Goal: Task Accomplishment & Management: Complete application form

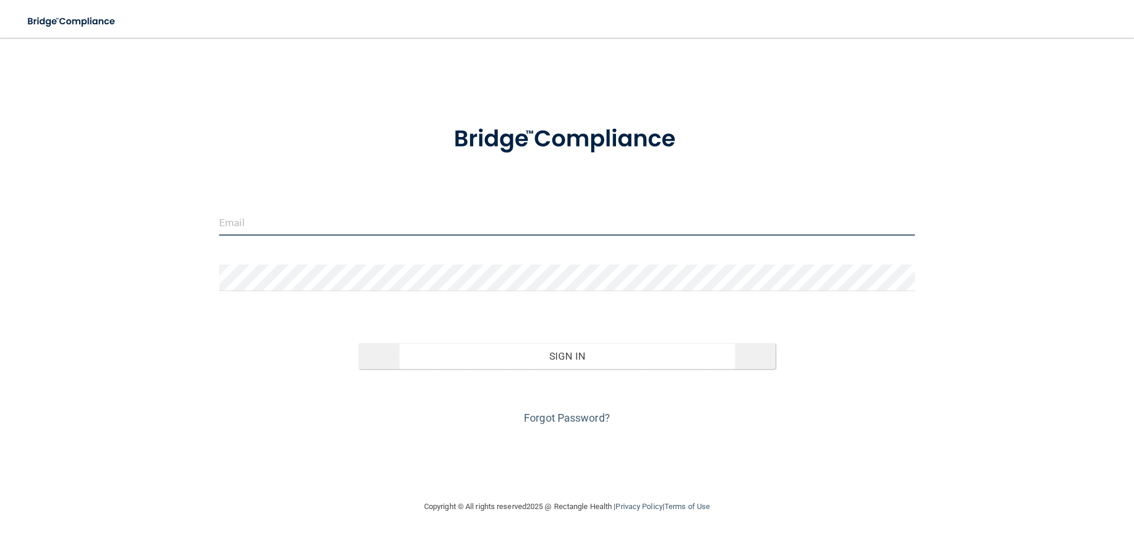
type input "[EMAIL_ADDRESS][DOMAIN_NAME]"
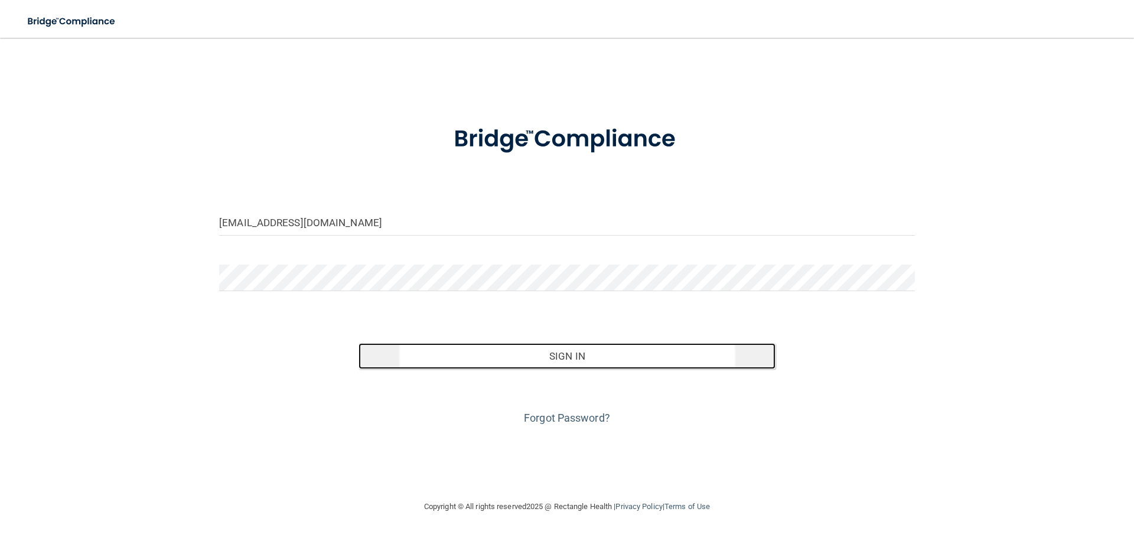
click at [554, 358] on button "Sign In" at bounding box center [566, 356] width 417 height 26
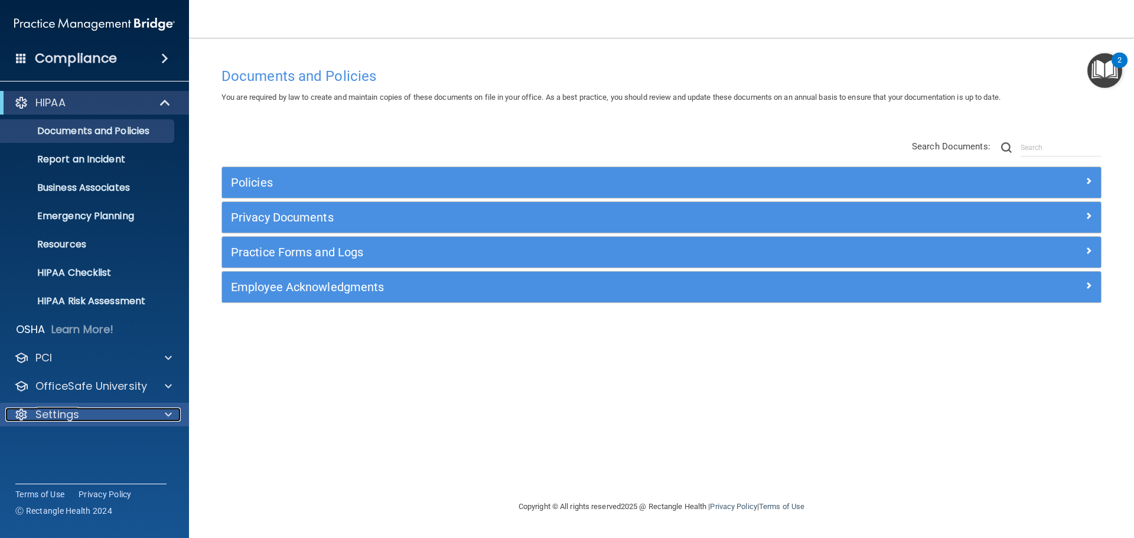
click at [60, 413] on p "Settings" at bounding box center [57, 414] width 44 height 14
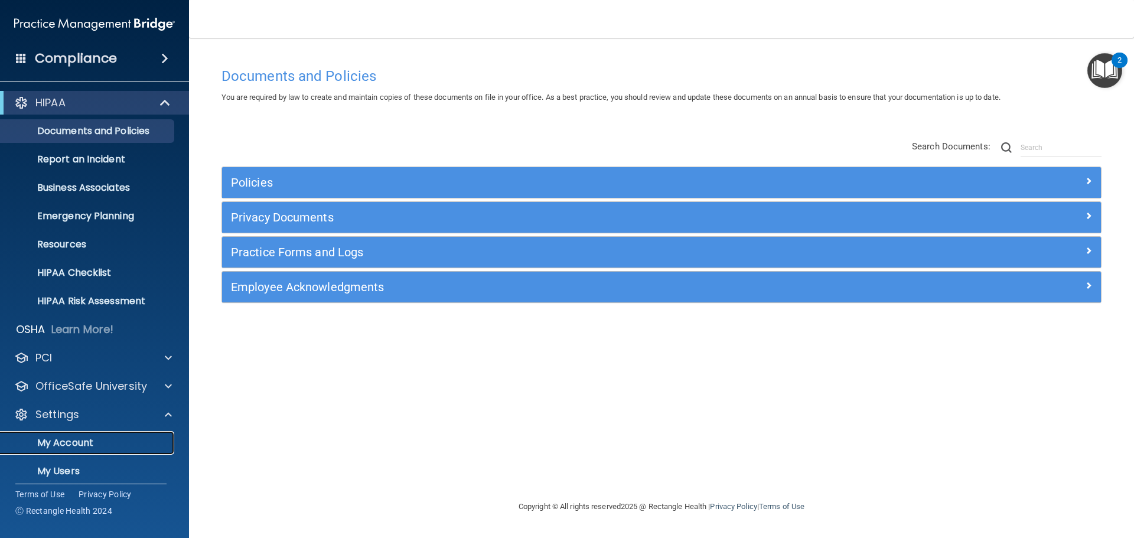
click at [93, 439] on p "My Account" at bounding box center [88, 443] width 161 height 12
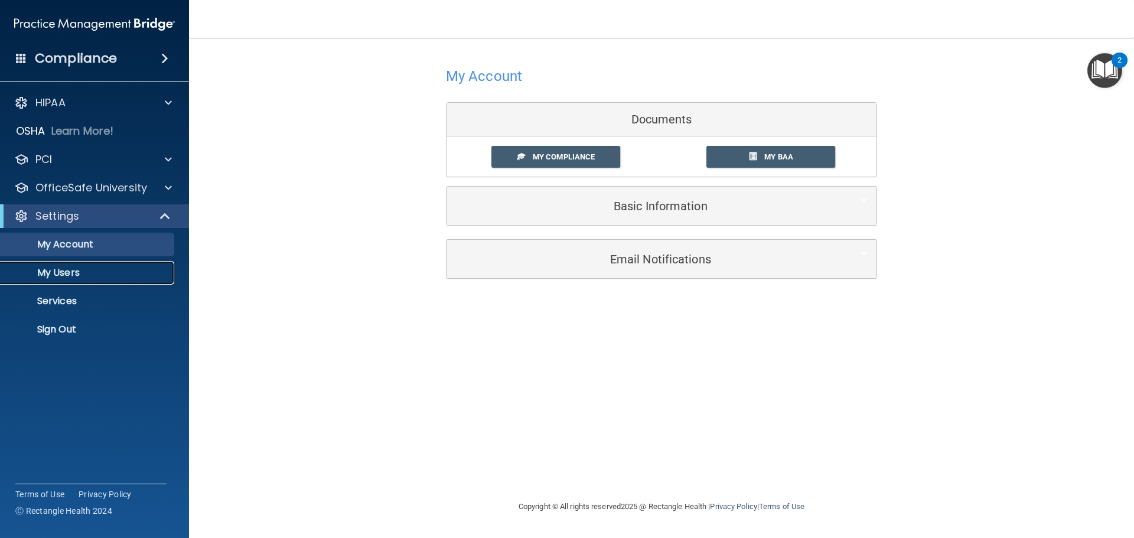
click at [42, 274] on p "My Users" at bounding box center [88, 273] width 161 height 12
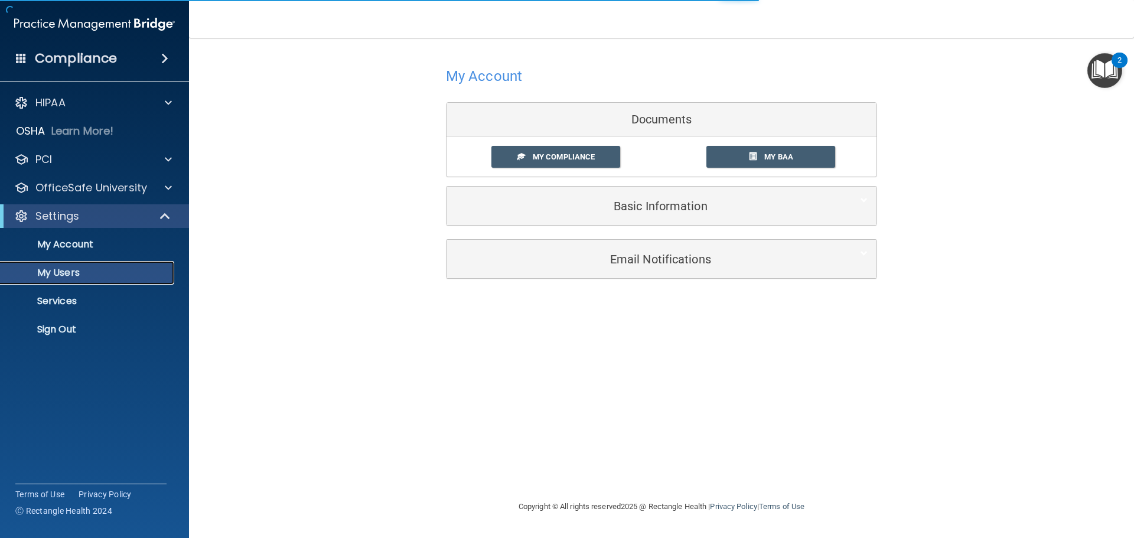
select select "20"
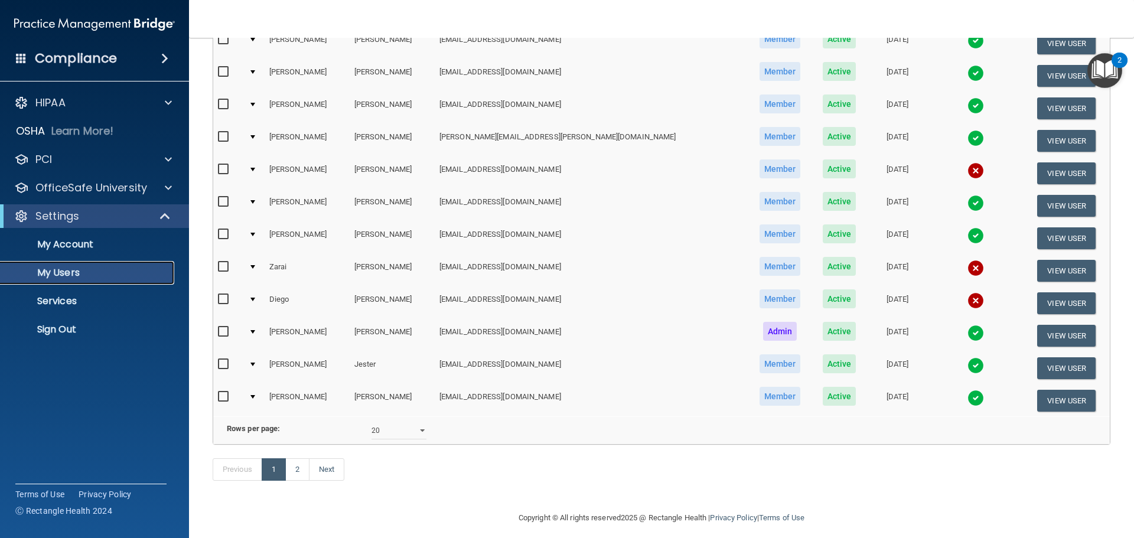
scroll to position [439, 0]
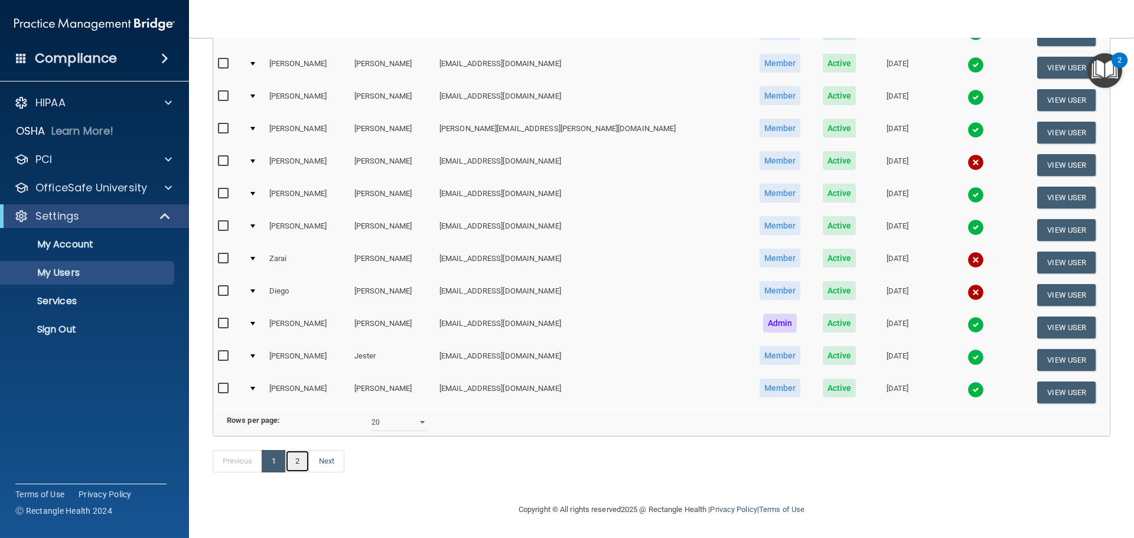
click at [292, 462] on link "2" at bounding box center [297, 461] width 24 height 22
select select "20"
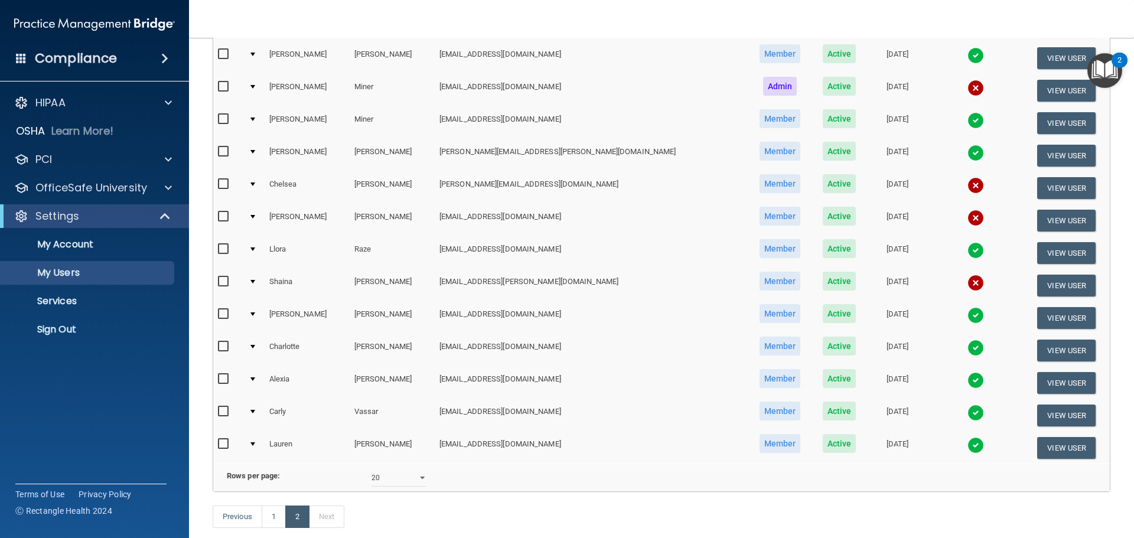
scroll to position [295, 0]
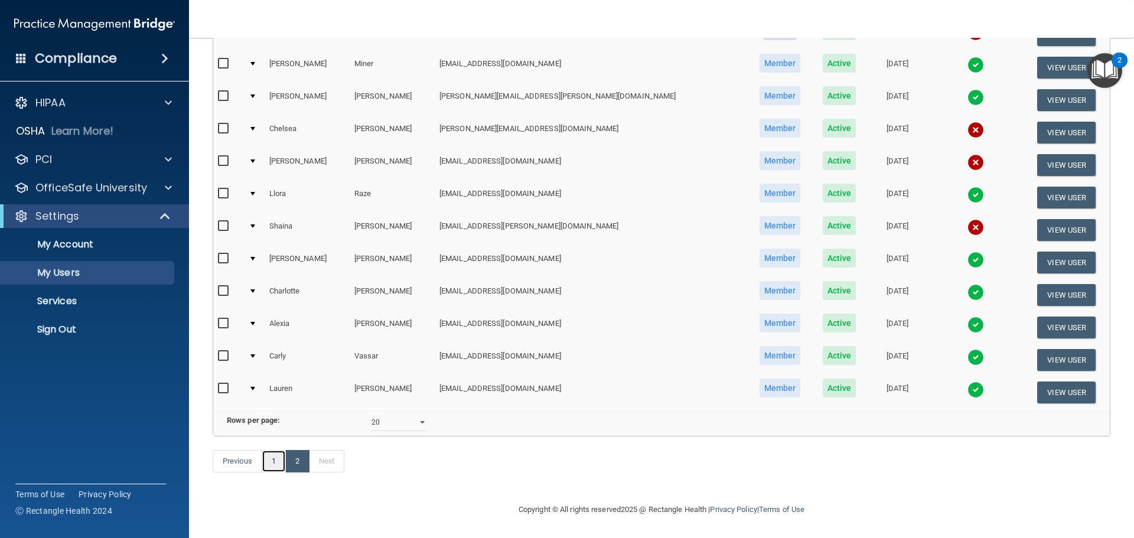
click at [269, 470] on link "1" at bounding box center [274, 461] width 24 height 22
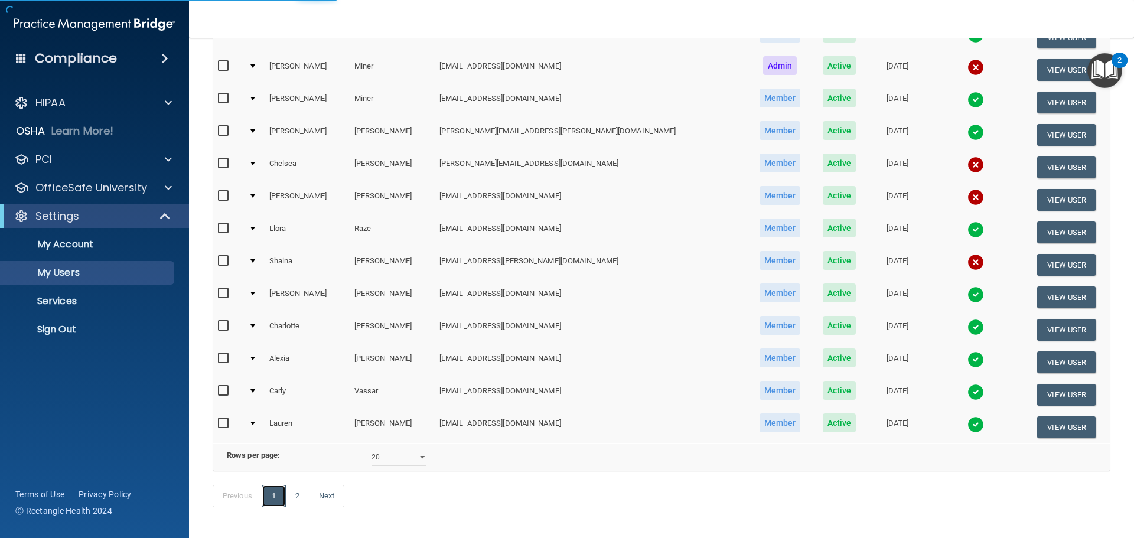
scroll to position [236, 0]
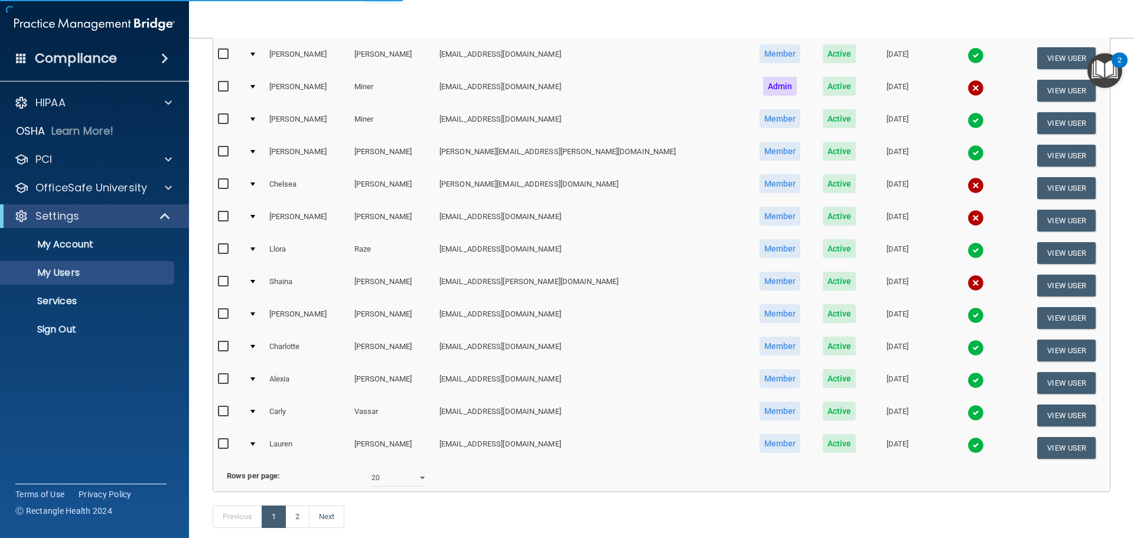
select select "20"
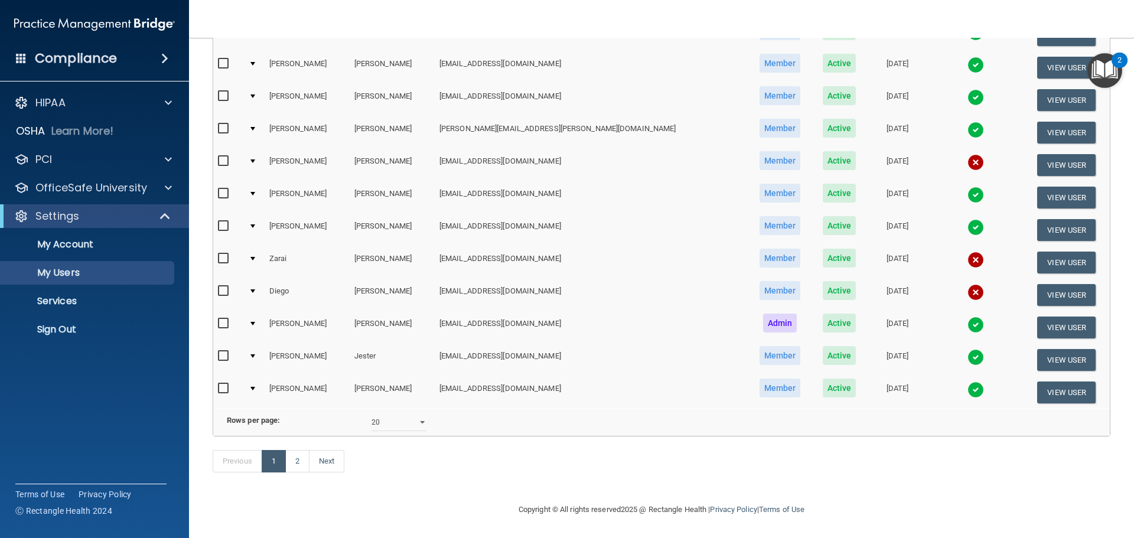
scroll to position [439, 0]
click at [967, 284] on img at bounding box center [975, 292] width 17 height 17
click at [1048, 292] on button "View User" at bounding box center [1066, 295] width 58 height 22
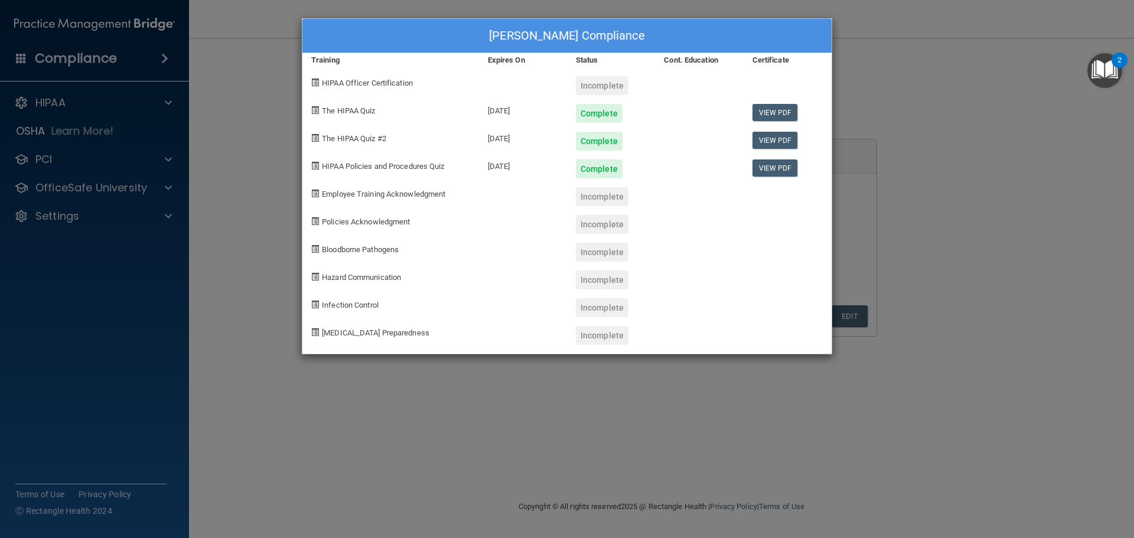
click at [922, 106] on div "[PERSON_NAME] Compliance Training Expires On Status Cont. Education Certificate…" at bounding box center [567, 269] width 1134 height 538
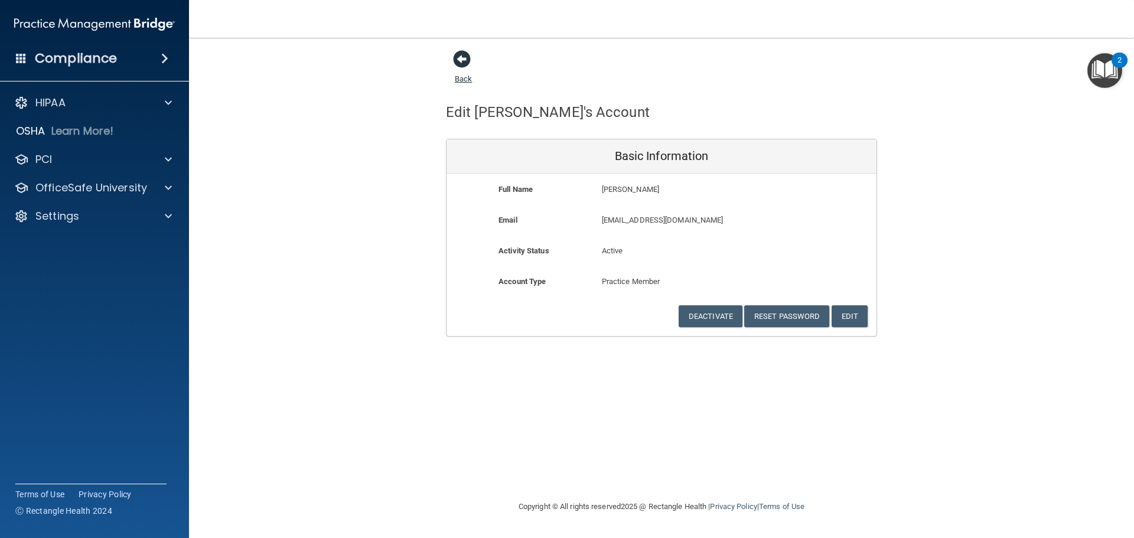
click at [461, 57] on span at bounding box center [462, 59] width 18 height 18
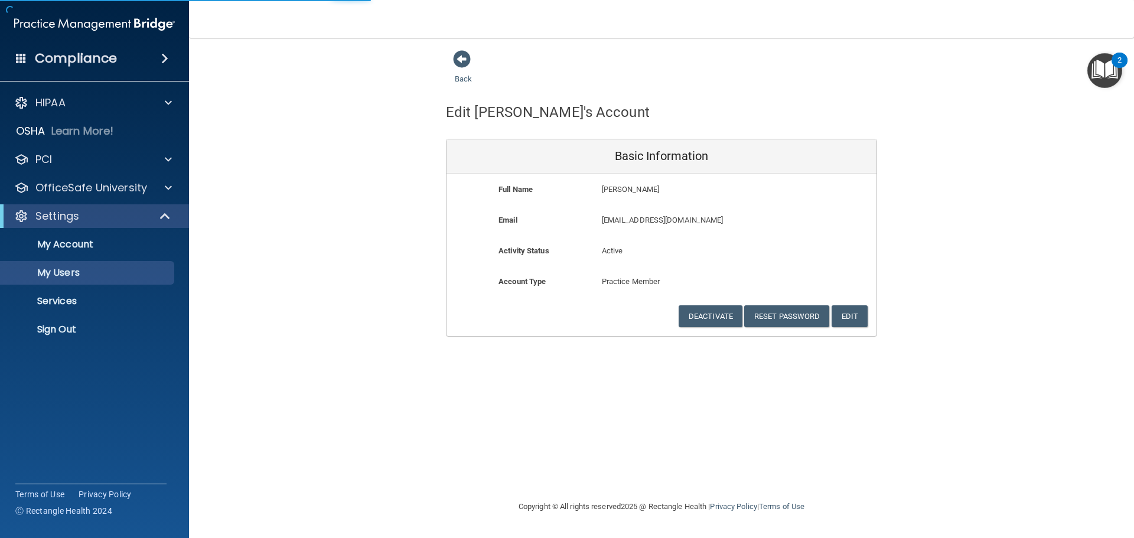
select select "20"
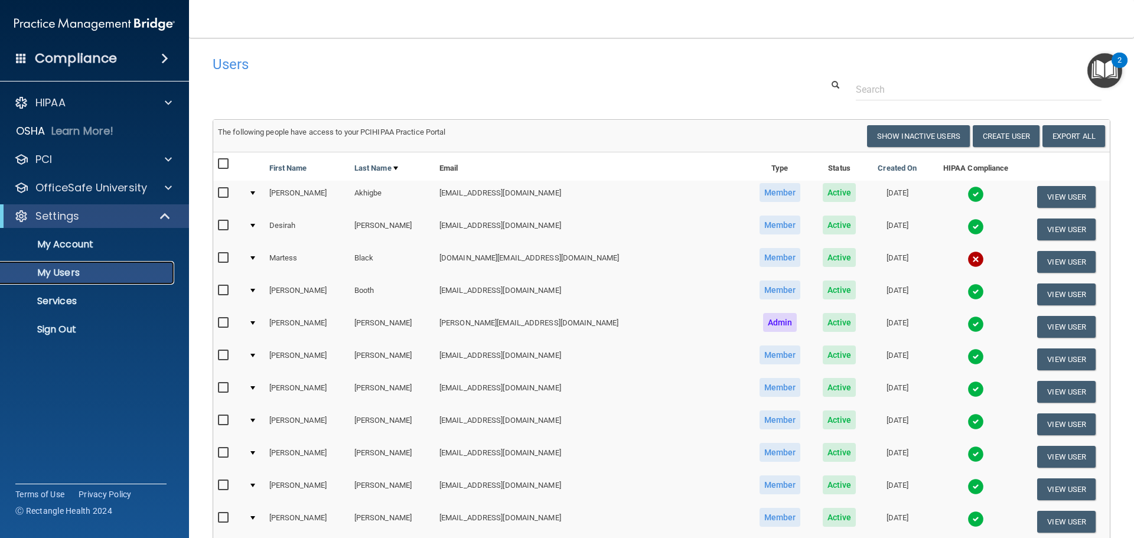
click at [63, 267] on p "My Users" at bounding box center [88, 273] width 161 height 12
click at [991, 133] on button "Create User" at bounding box center [1005, 136] width 67 height 22
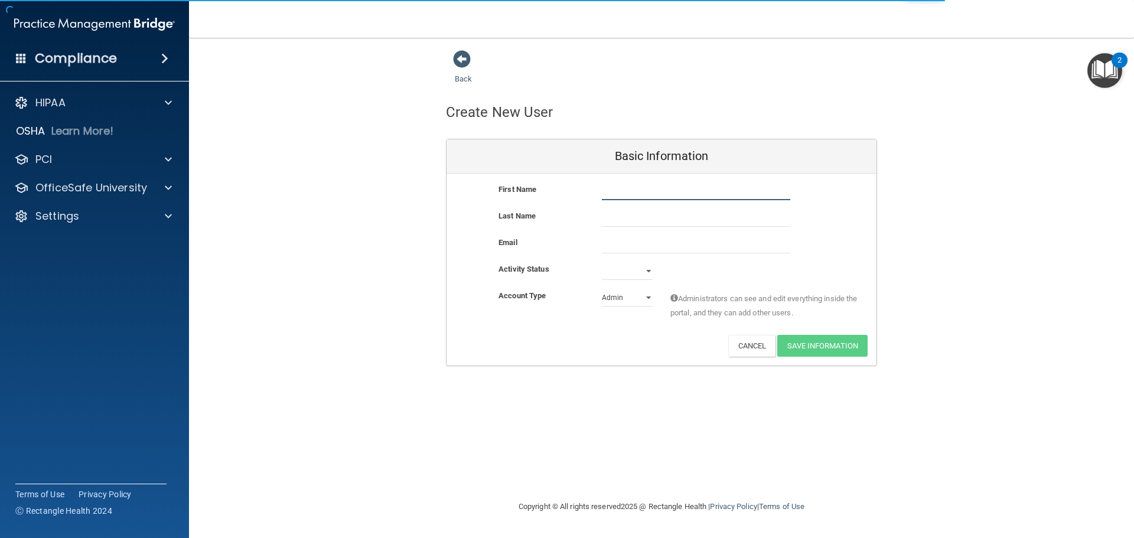
click at [624, 188] on input "text" at bounding box center [696, 191] width 188 height 18
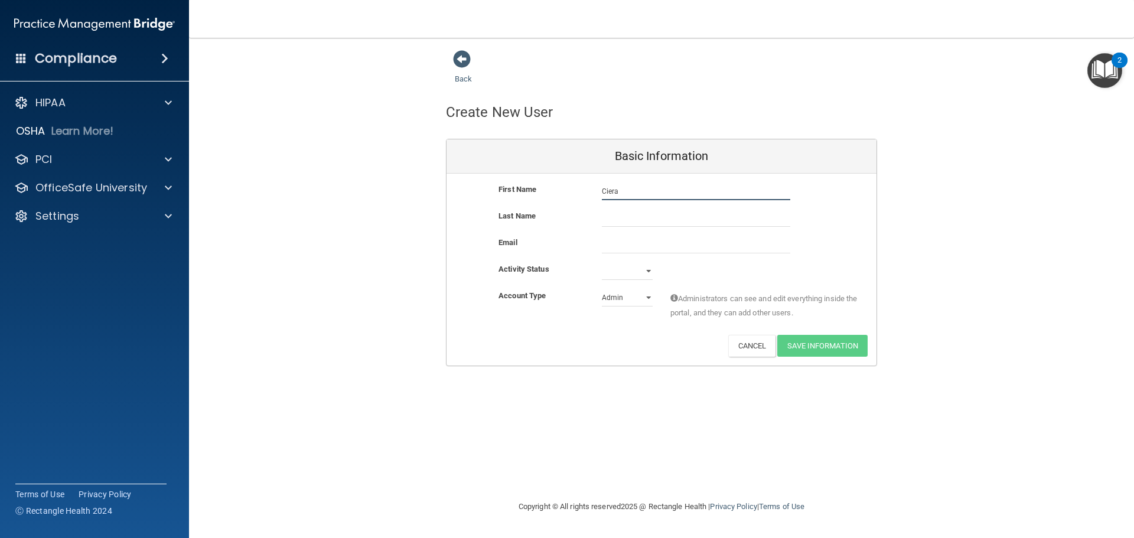
type input "Ciera"
click at [642, 218] on input "text" at bounding box center [696, 218] width 188 height 18
type input "[PERSON_NAME]"
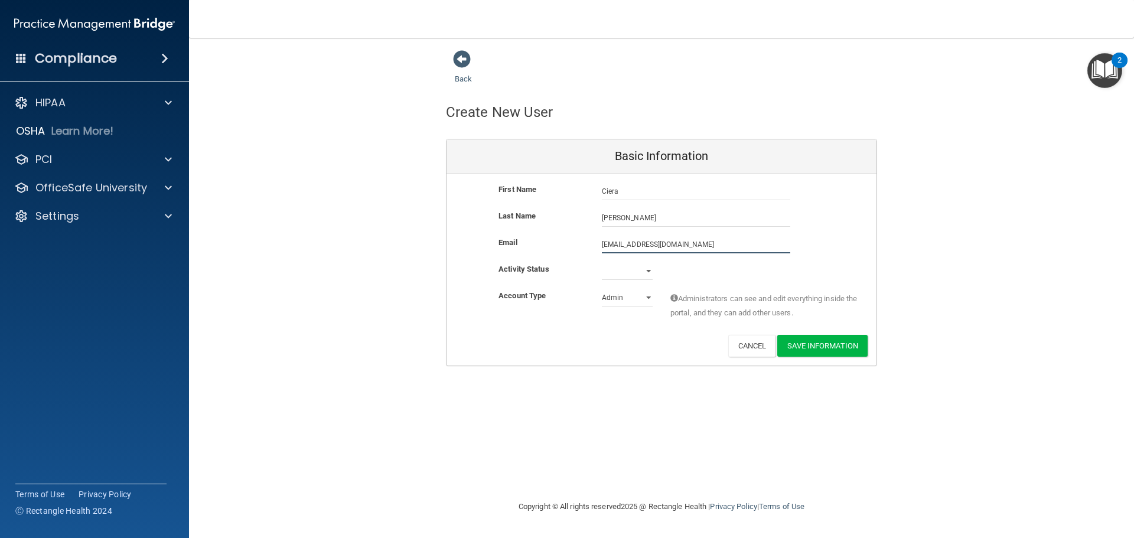
type input "[EMAIL_ADDRESS][DOMAIN_NAME]"
click at [647, 268] on select "Active Inactive" at bounding box center [627, 271] width 51 height 18
select select "active"
click at [602, 262] on select "Active Inactive" at bounding box center [627, 271] width 51 height 18
click at [647, 298] on select "Admin Member" at bounding box center [627, 298] width 51 height 18
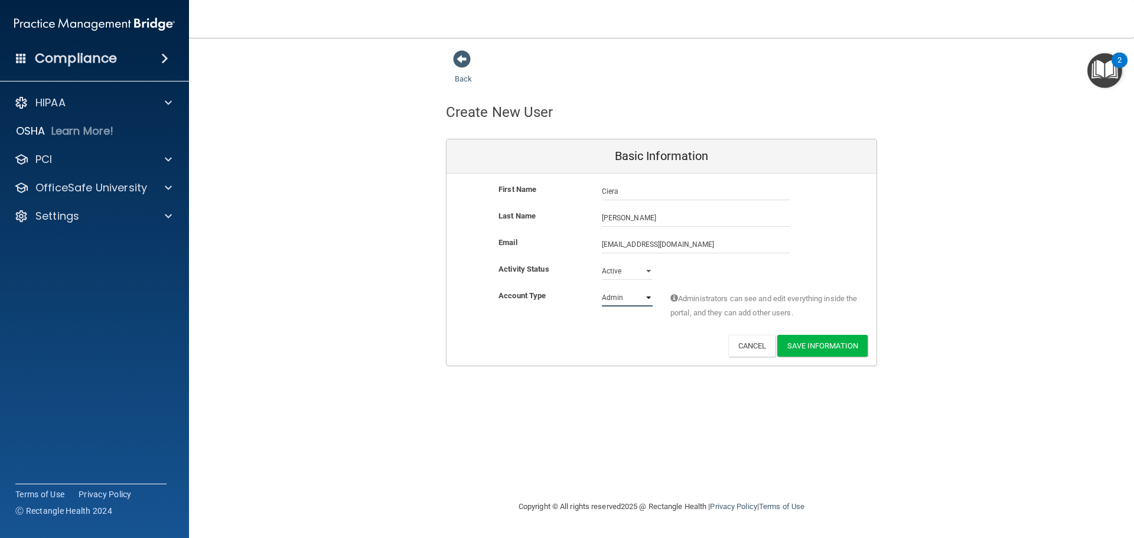
select select "practice_member"
click at [602, 289] on select "Admin Member" at bounding box center [627, 298] width 51 height 18
click at [809, 341] on button "Save Information" at bounding box center [822, 346] width 90 height 22
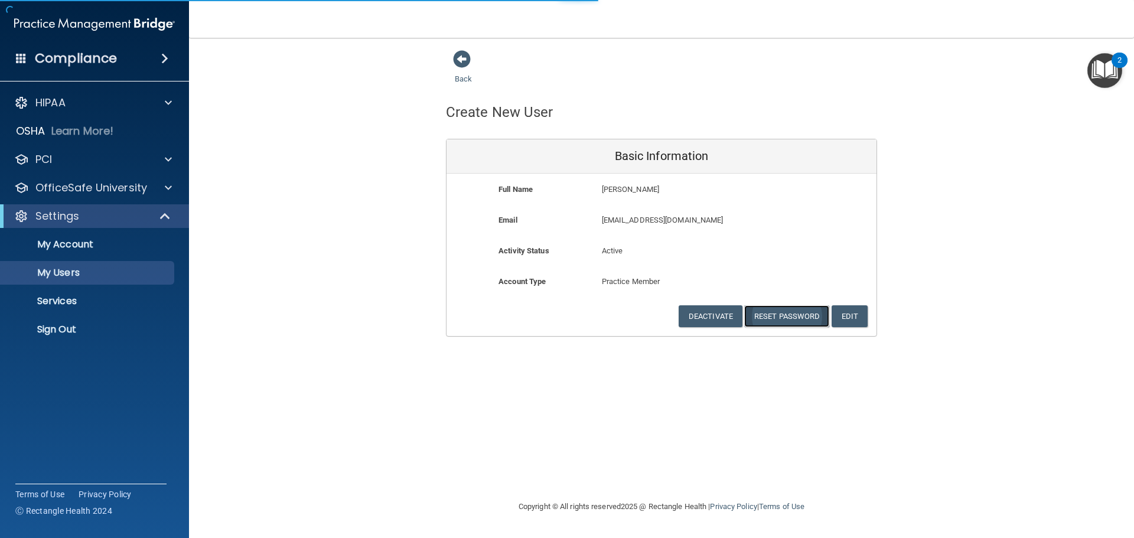
click at [804, 316] on button "Reset Password" at bounding box center [786, 316] width 85 height 22
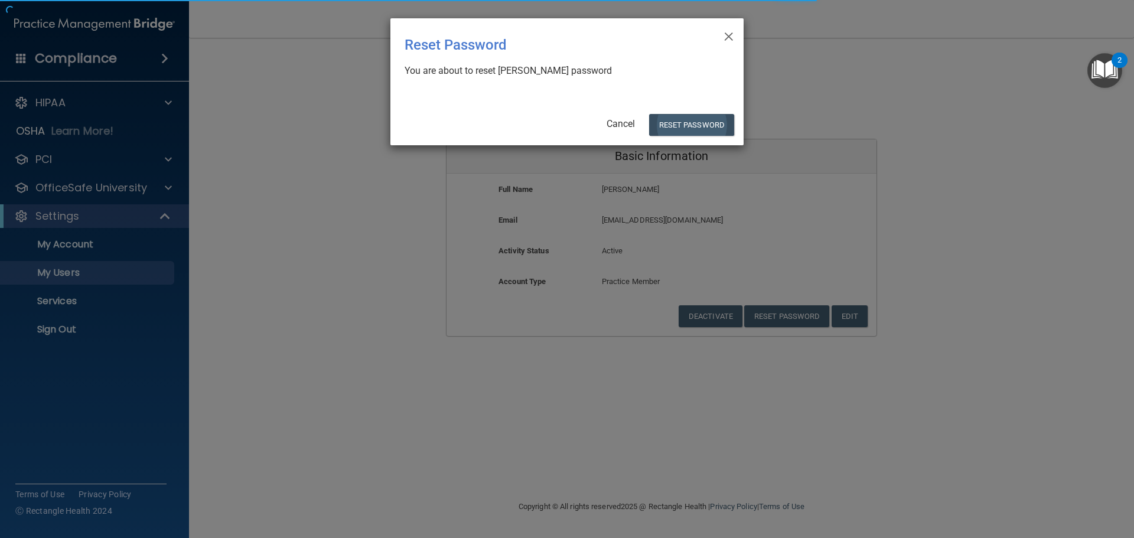
select select "20"
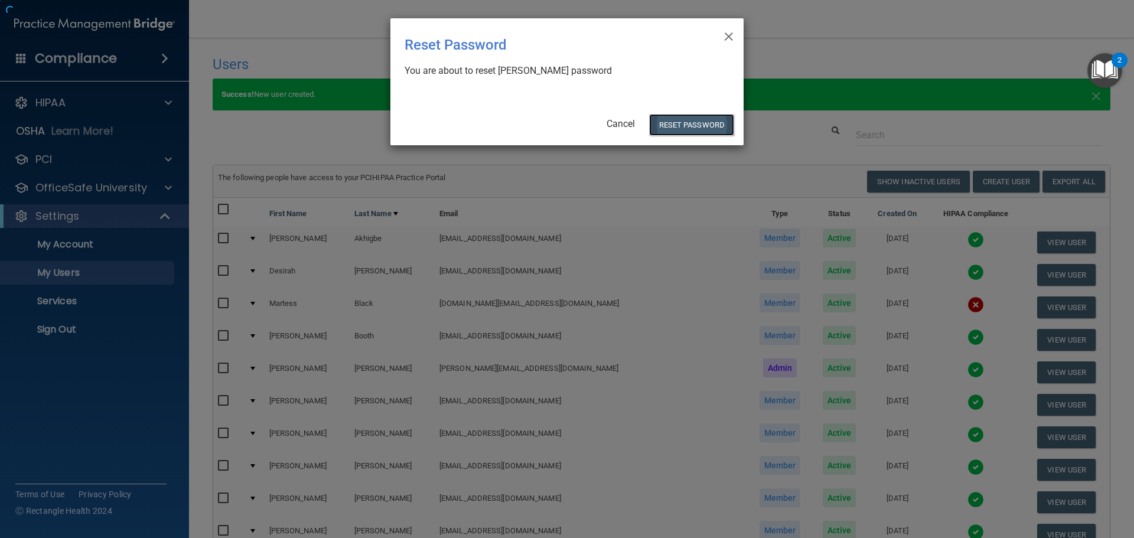
click at [684, 121] on button "Reset Password" at bounding box center [691, 125] width 85 height 22
click at [687, 124] on button "Reset Password" at bounding box center [691, 125] width 85 height 22
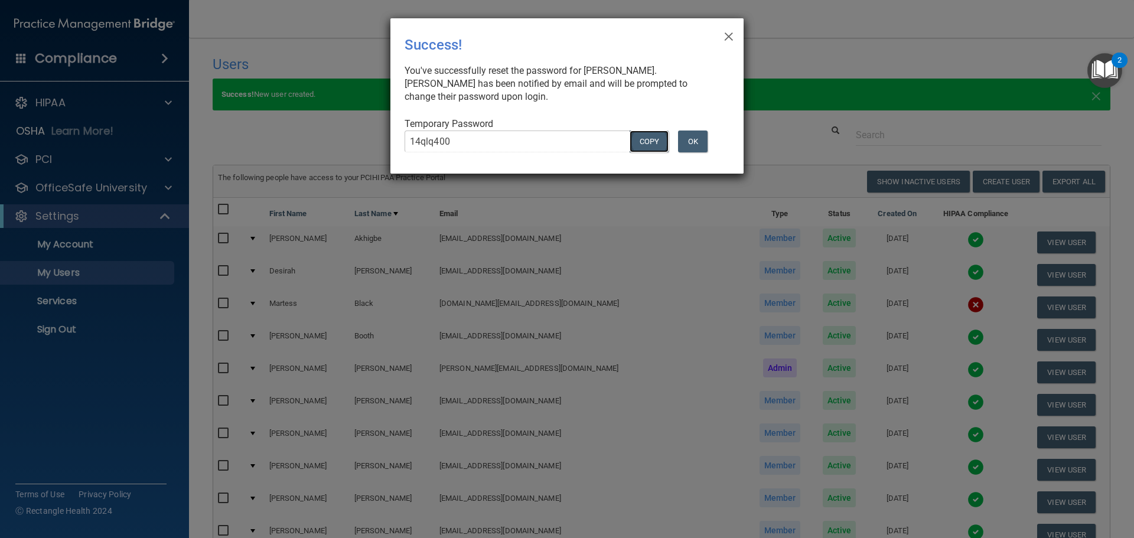
click at [648, 141] on button "COPY" at bounding box center [648, 141] width 39 height 22
click at [729, 29] on span "×" at bounding box center [728, 35] width 11 height 24
click at [697, 146] on button "OK" at bounding box center [693, 141] width 30 height 22
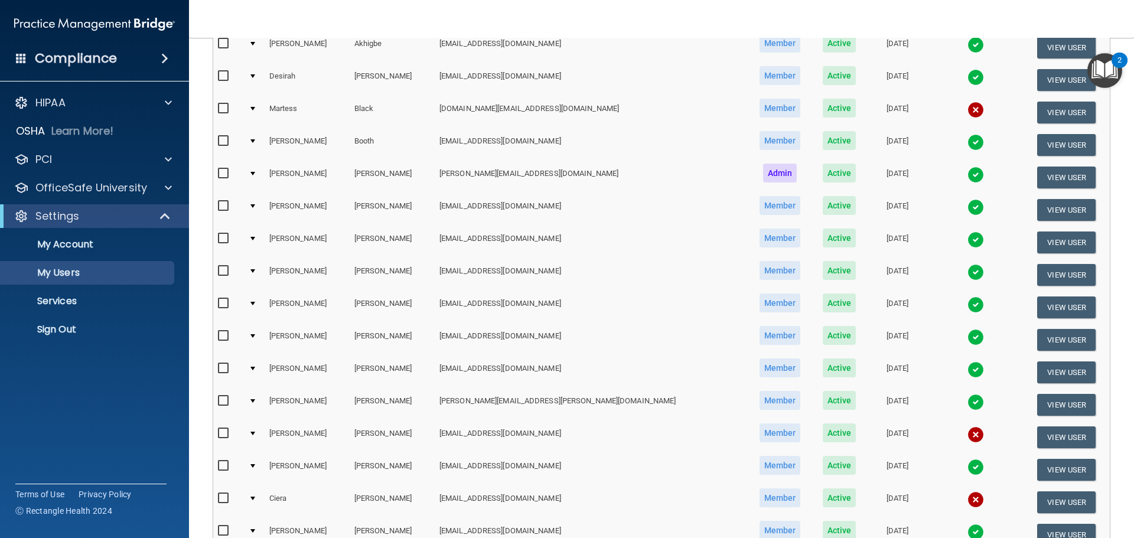
scroll to position [354, 0]
